Goal: Navigation & Orientation: Find specific page/section

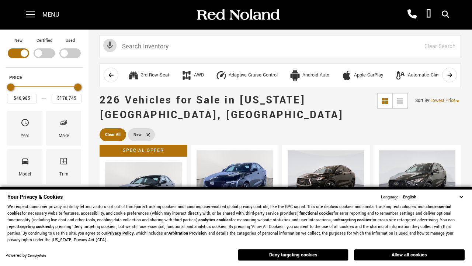
scroll to position [255, 0]
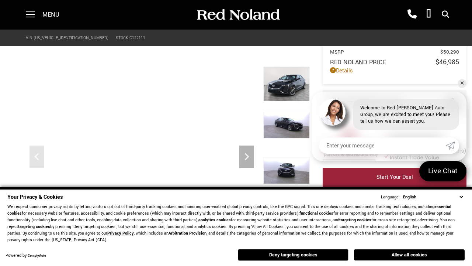
scroll to position [344, 0]
